Goal: Transaction & Acquisition: Purchase product/service

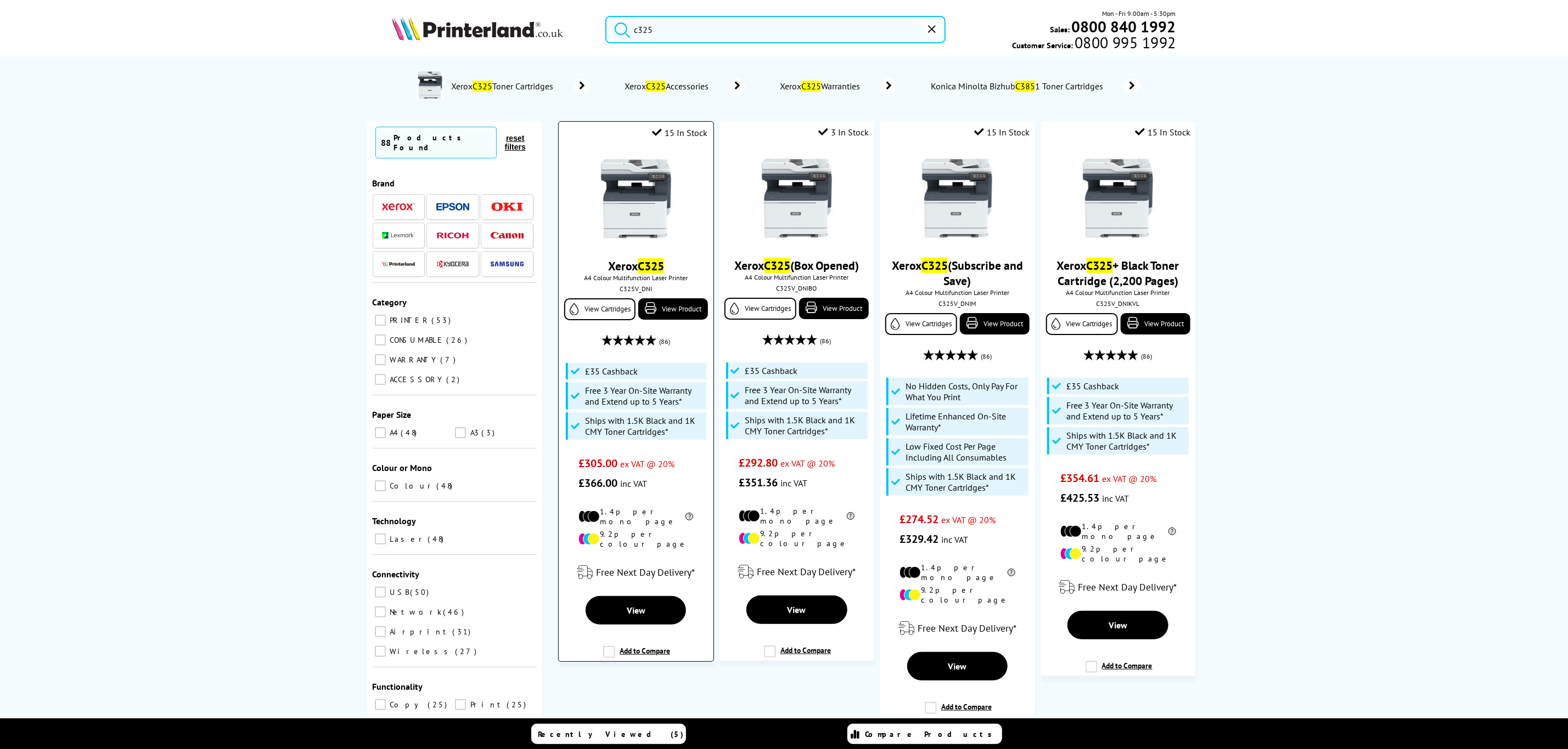
type input "c325"
click at [629, 184] on img at bounding box center [636, 198] width 82 height 82
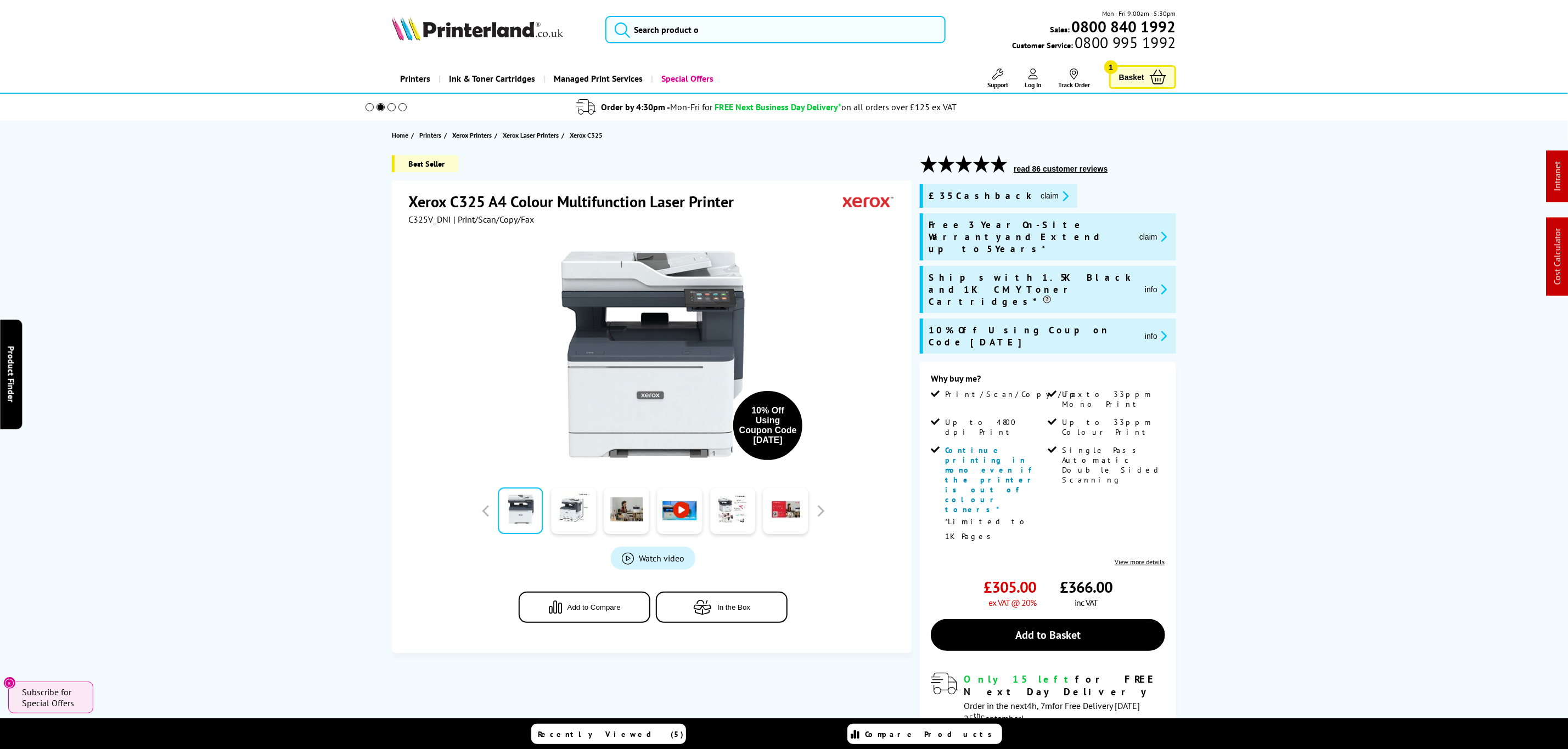
drag, startPoint x: 874, startPoint y: 389, endPoint x: 924, endPoint y: 134, distance: 259.9
click at [434, 224] on span "C325V_DNI" at bounding box center [429, 219] width 43 height 11
click at [434, 224] on span "C325V_DNI" at bounding box center [429, 219] width 43 height 11
copy span "C325V_DNI"
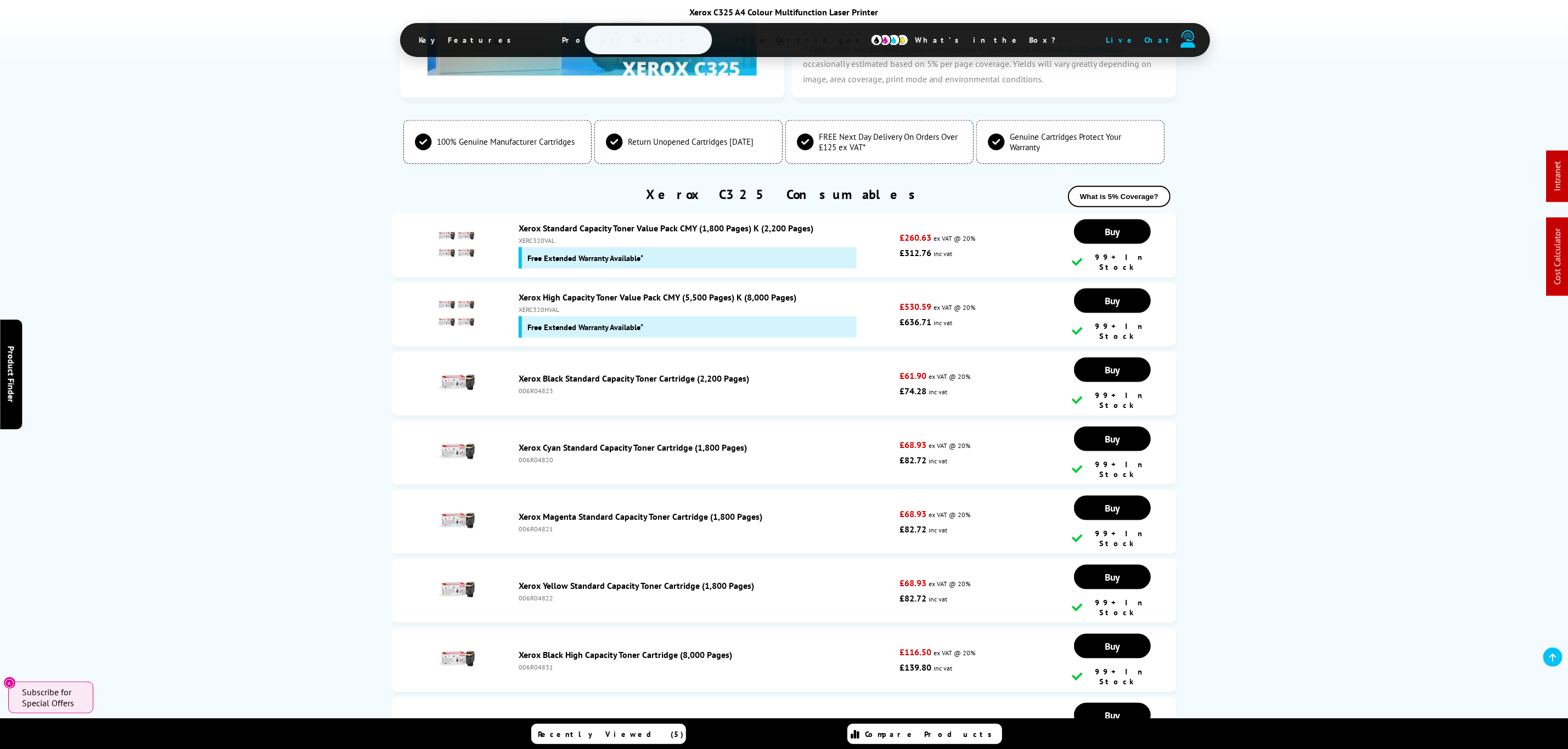
scroll to position [3702, 0]
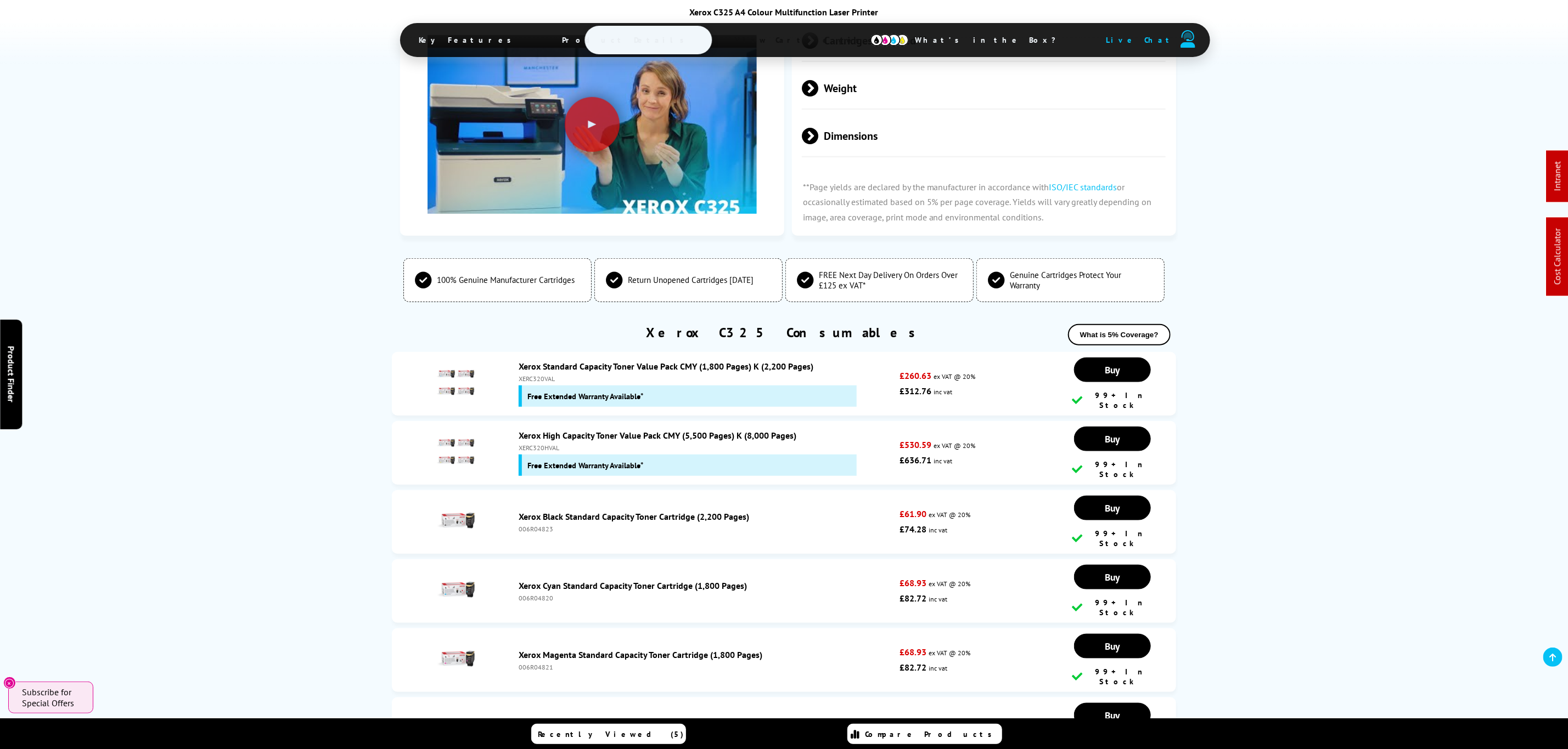
drag, startPoint x: 539, startPoint y: 321, endPoint x: 539, endPoint y: 312, distance: 9.0
click at [539, 455] on div "Free Extended Warranty Available*" at bounding box center [687, 465] width 338 height 21
click at [539, 444] on div "XERC320HVAL" at bounding box center [706, 448] width 375 height 8
copy div "XERC320HVAL"
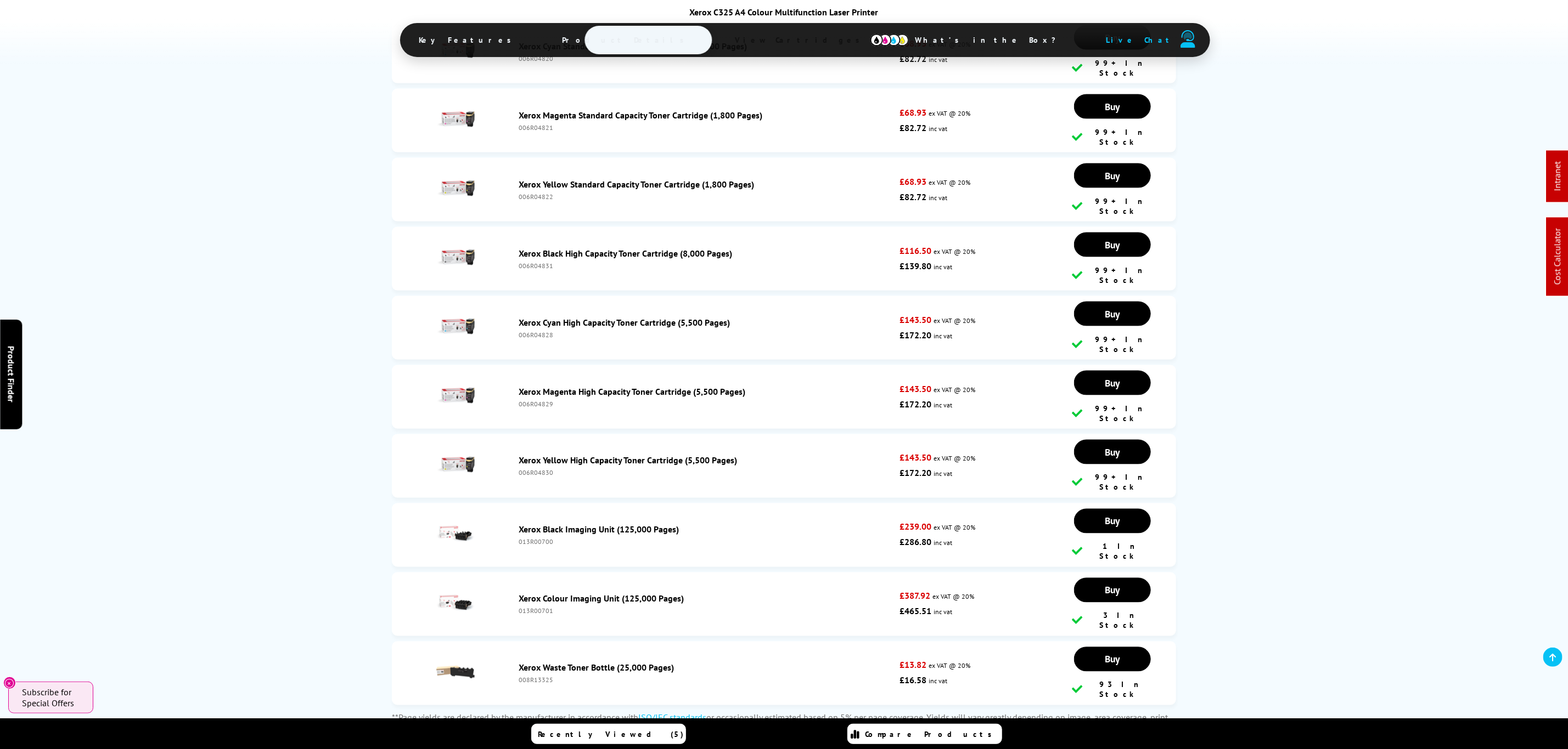
scroll to position [4360, 0]
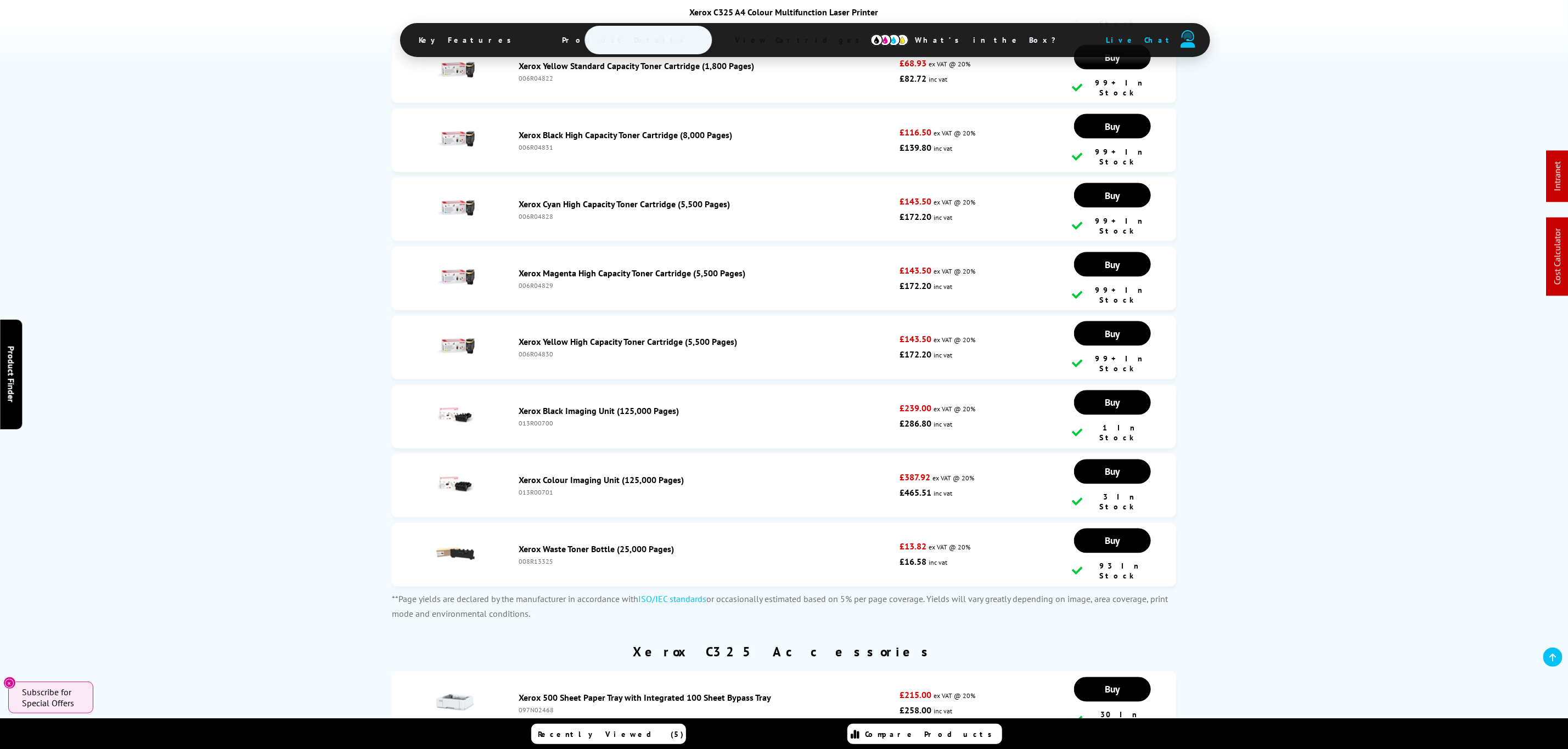
click at [535, 706] on div "097N02468" at bounding box center [706, 710] width 375 height 8
copy div "097N02468"
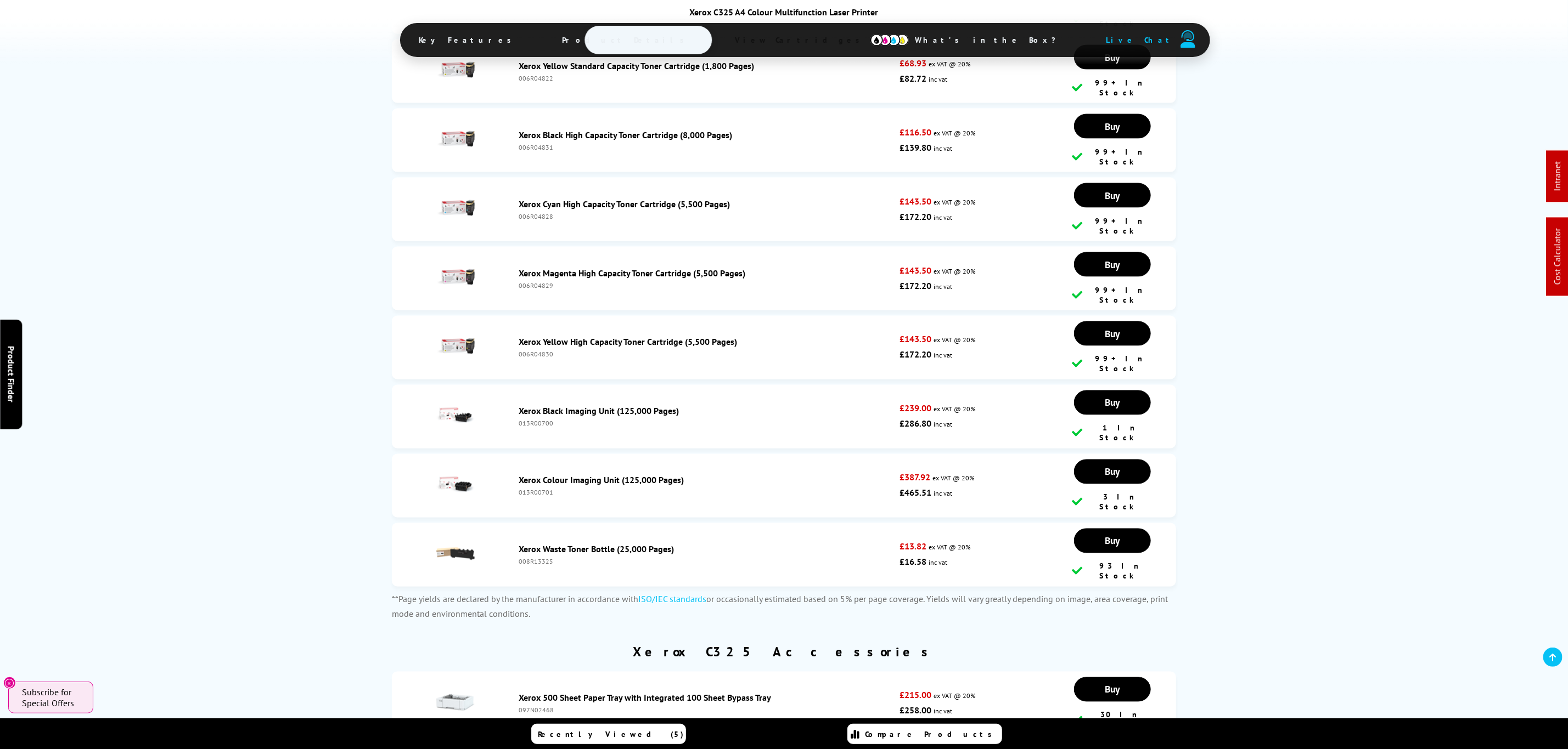
copy div "097S05244"
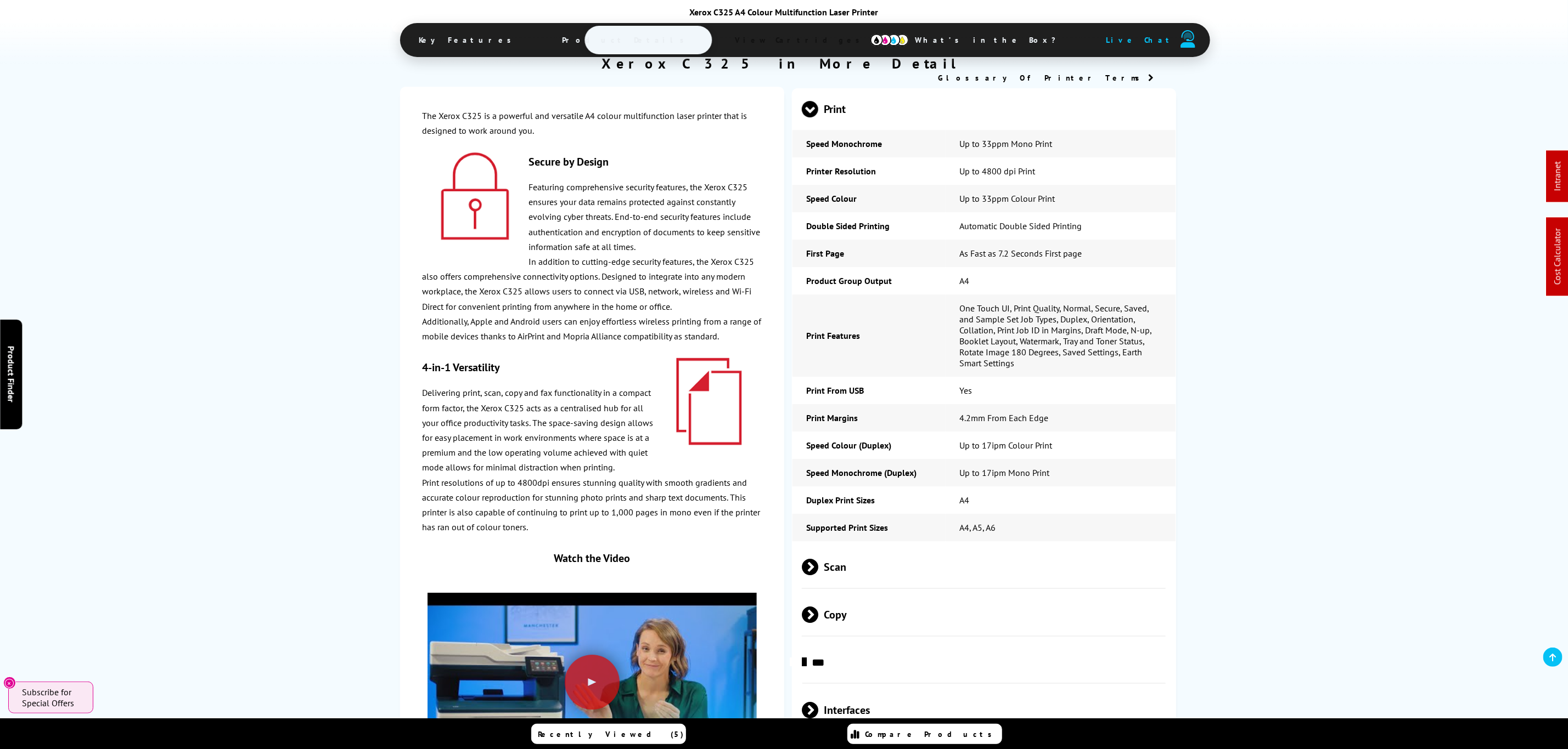
scroll to position [0, 0]
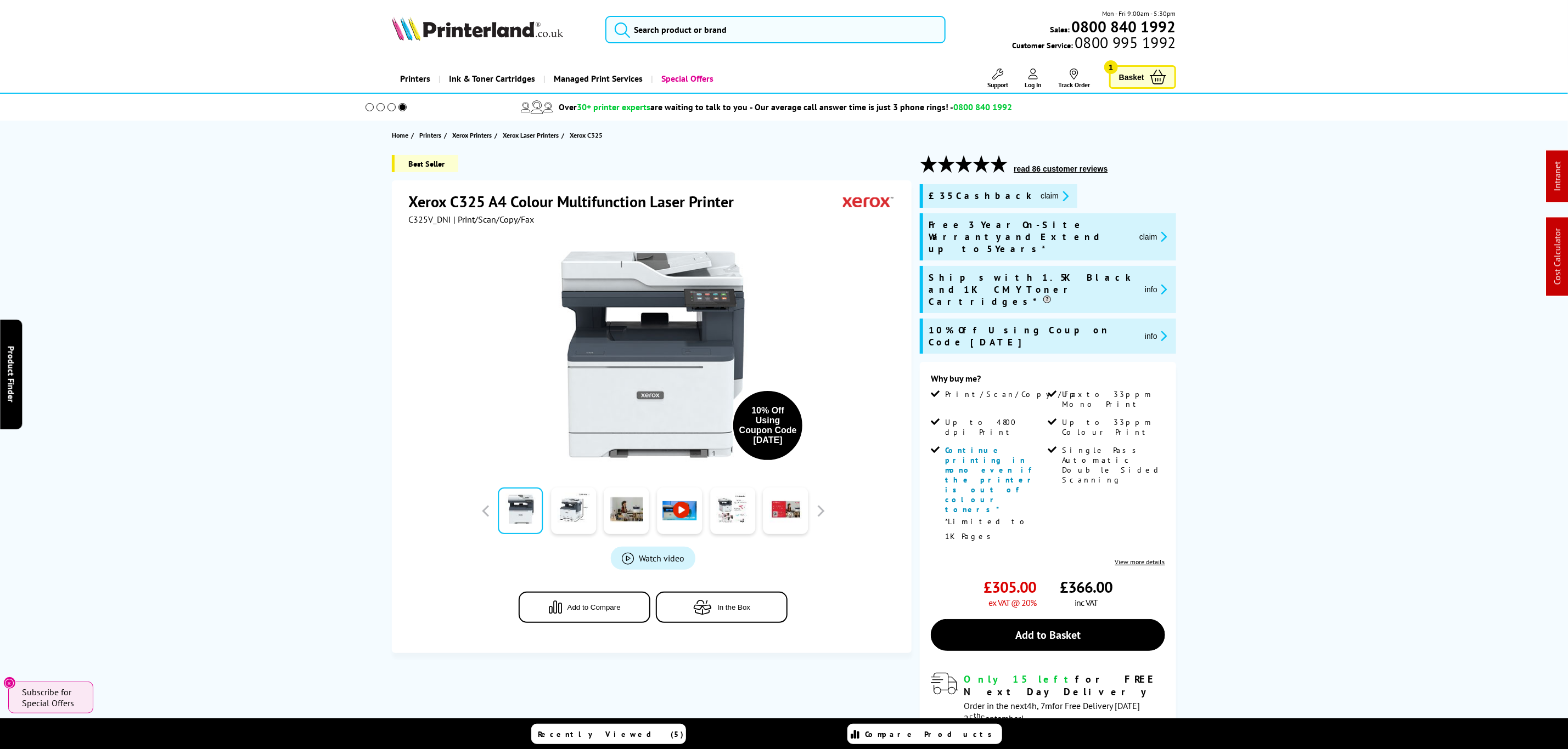
drag, startPoint x: 323, startPoint y: 500, endPoint x: 311, endPoint y: 144, distance: 356.2
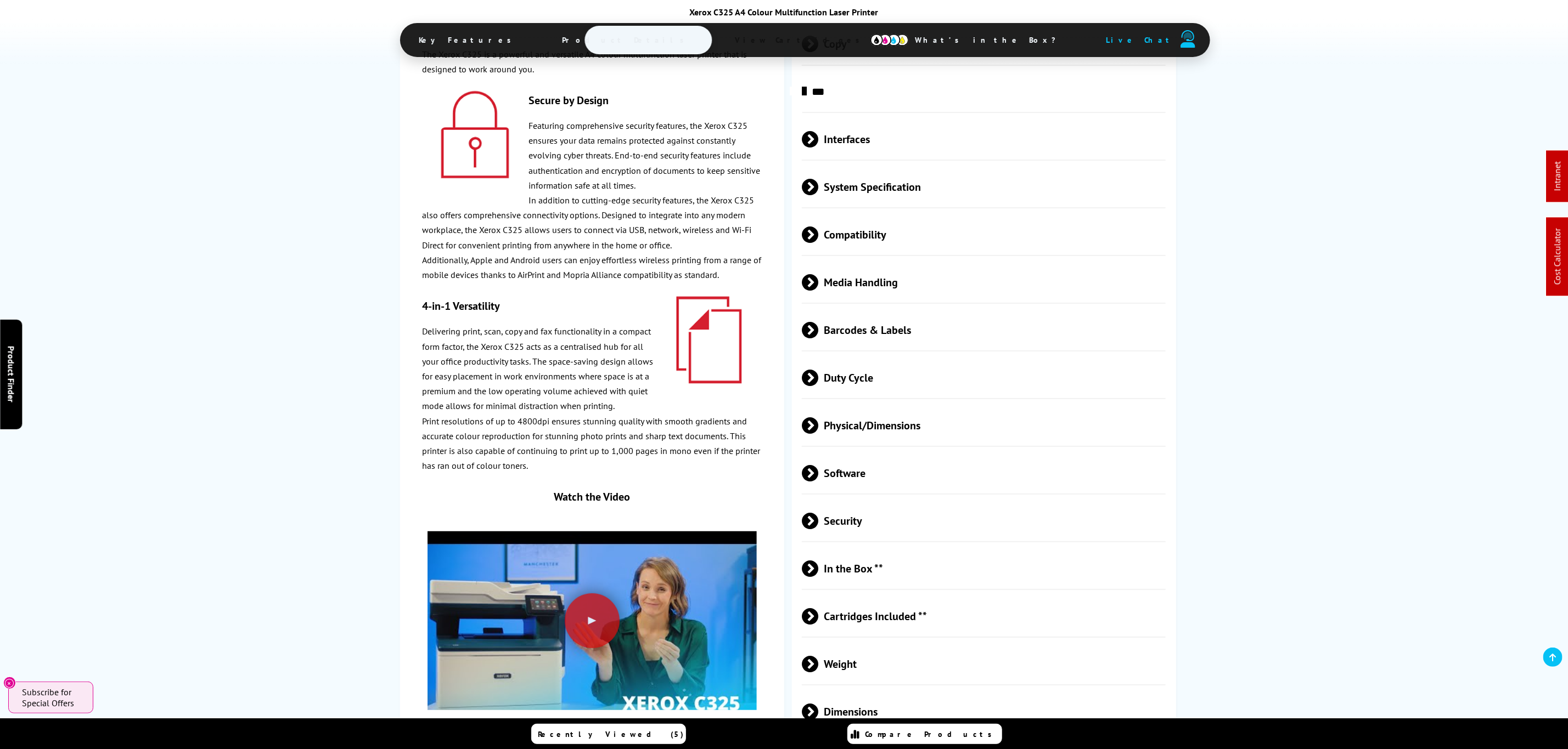
scroll to position [4113, 0]
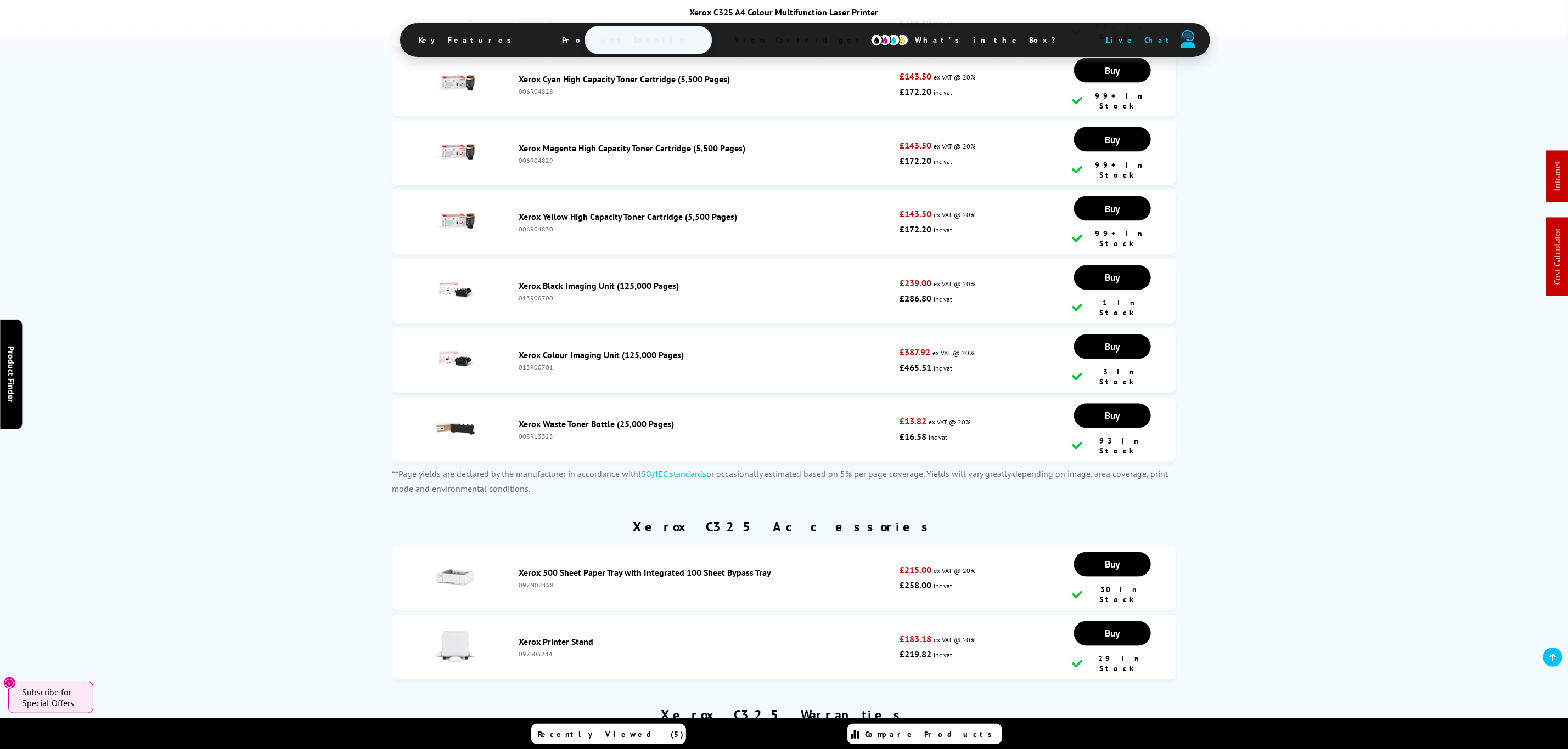
drag, startPoint x: 1389, startPoint y: 528, endPoint x: 1393, endPoint y: 607, distance: 79.1
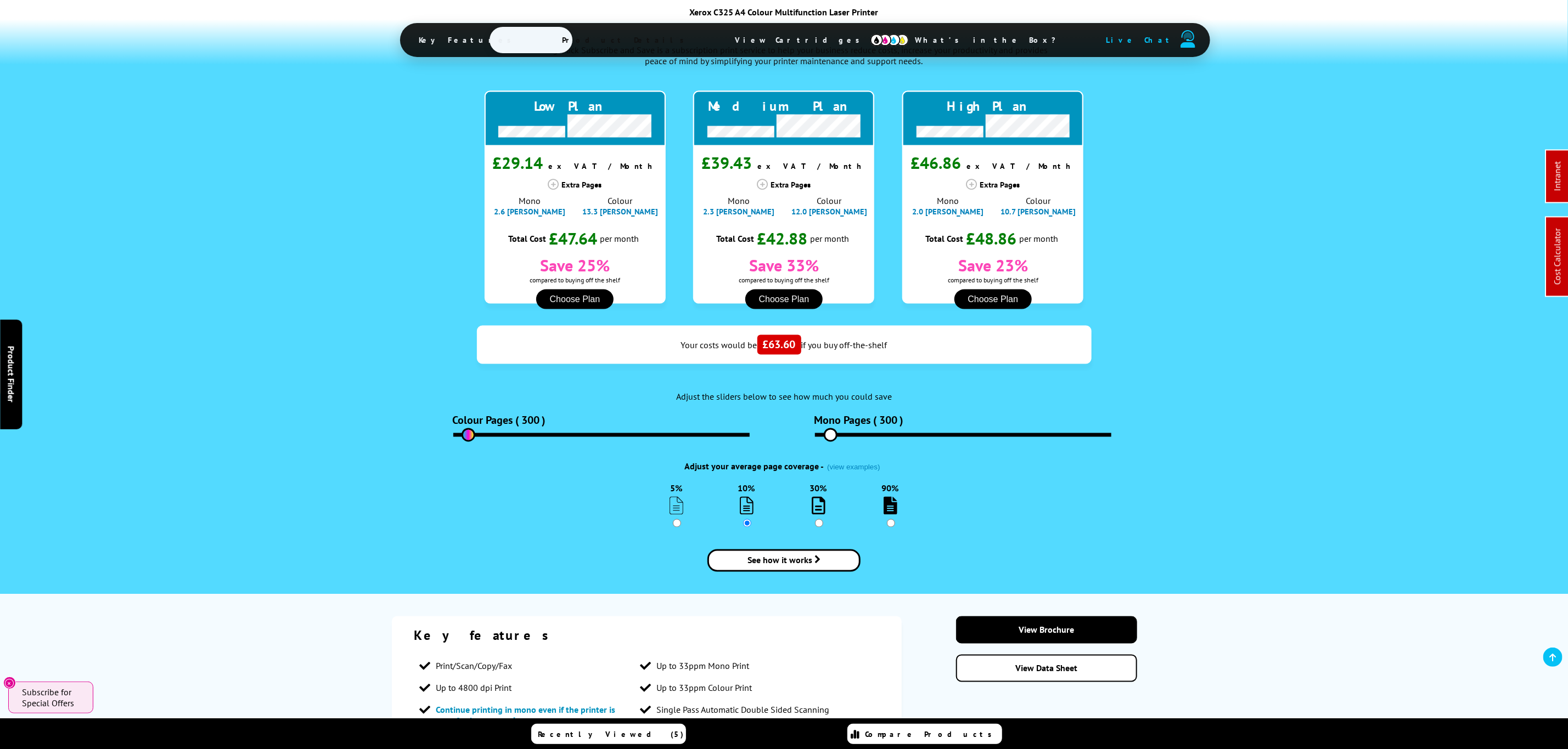
scroll to position [423, 0]
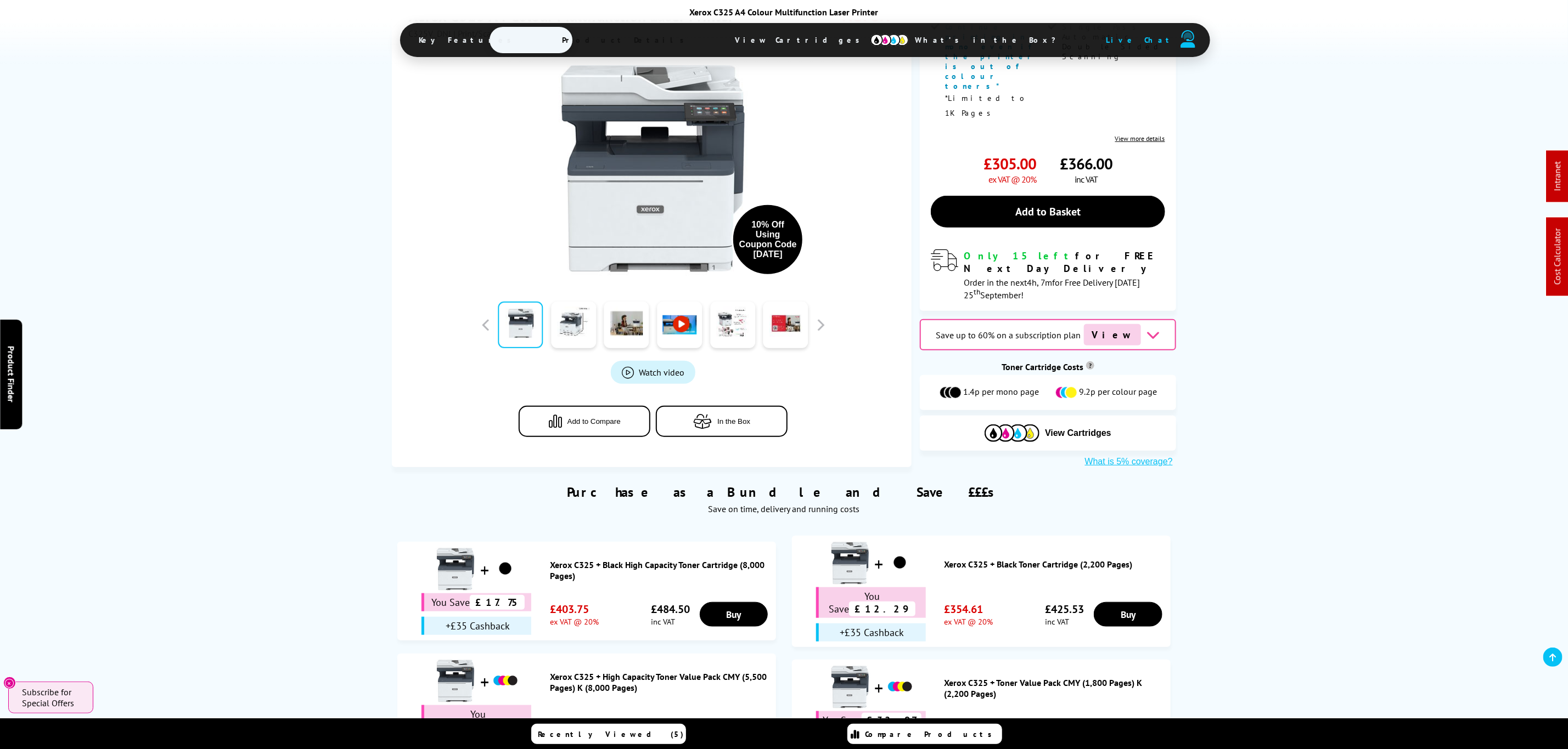
drag, startPoint x: 1401, startPoint y: 566, endPoint x: 1343, endPoint y: 425, distance: 152.5
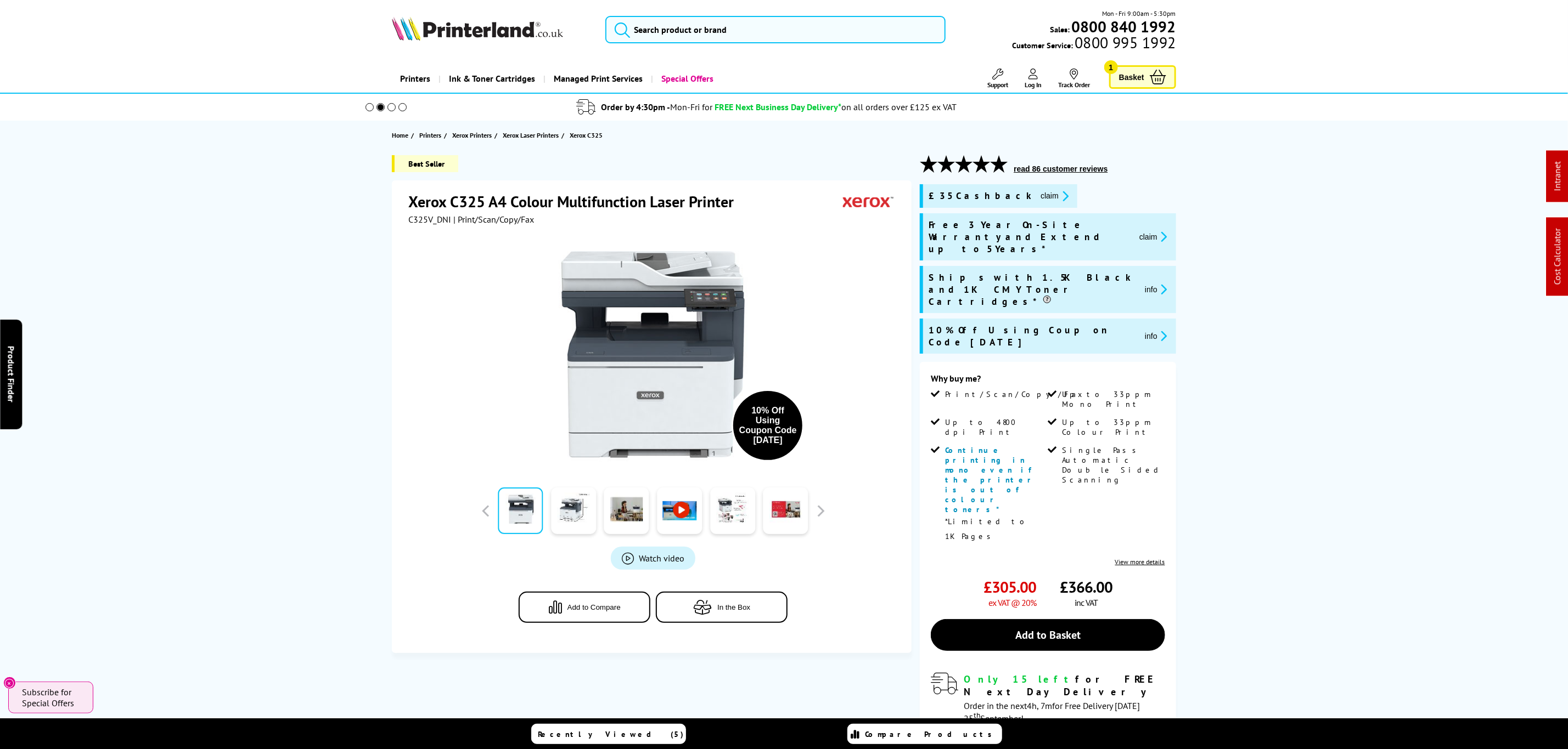
click at [1059, 196] on icon "promo-description" at bounding box center [1064, 196] width 10 height 12
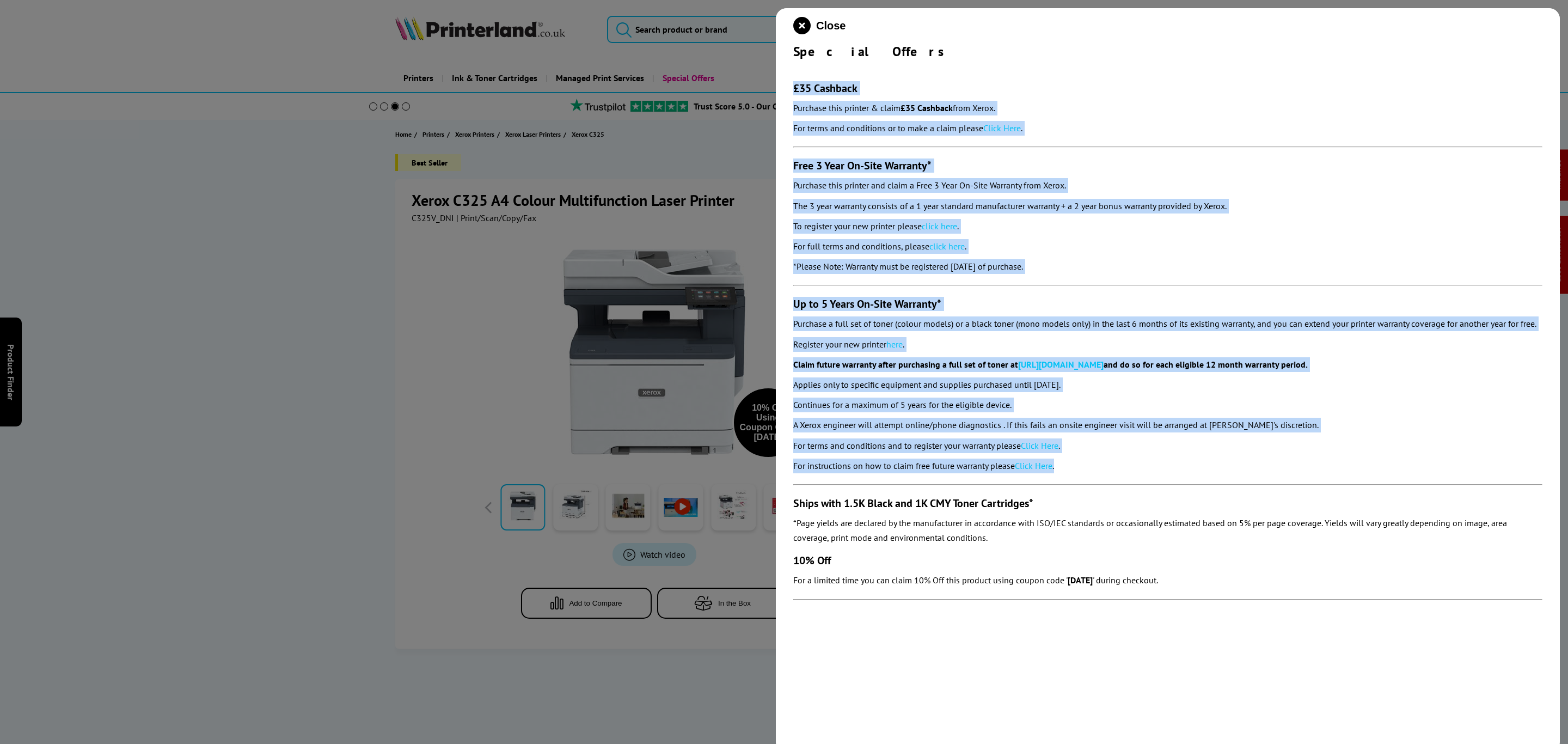
drag, startPoint x: 1091, startPoint y: 473, endPoint x: 784, endPoint y: 93, distance: 488.5
click at [784, 93] on div "Close Special Offers £35 Cashback Purchase this printer & claim £35 Cashback fr…" at bounding box center [1168, 380] width 784 height 744
copy section "£33 Loremips Dolorsit amet consect & adipi £39 Elitsedd eius Tempo. Inc utlab e…"
click at [794, 23] on icon "close modal" at bounding box center [802, 25] width 17 height 17
